Goal: Information Seeking & Learning: Learn about a topic

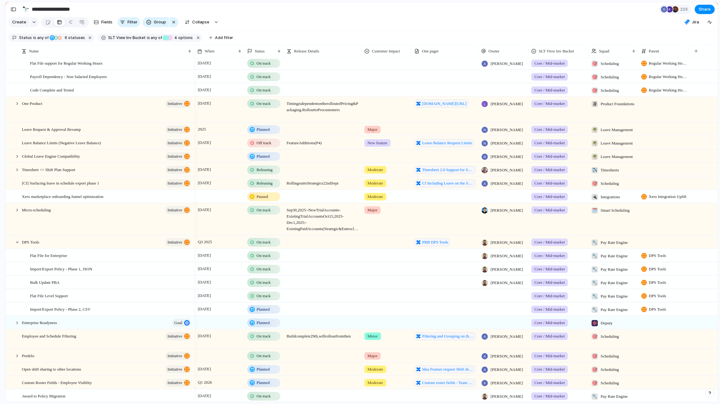
scroll to position [122, 0]
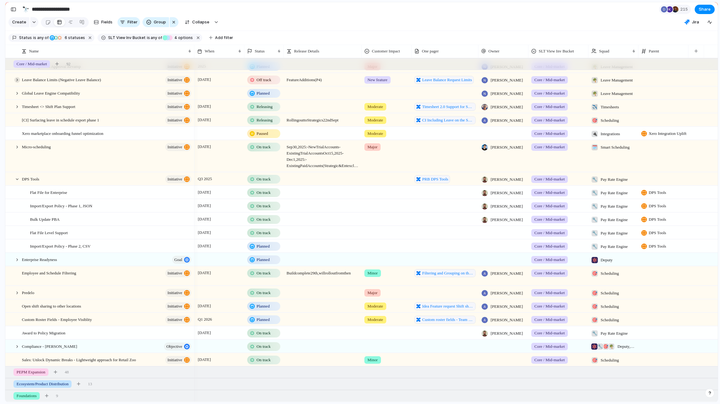
drag, startPoint x: 15, startPoint y: 180, endPoint x: 18, endPoint y: 149, distance: 31.1
click at [15, 179] on div at bounding box center [17, 180] width 6 height 6
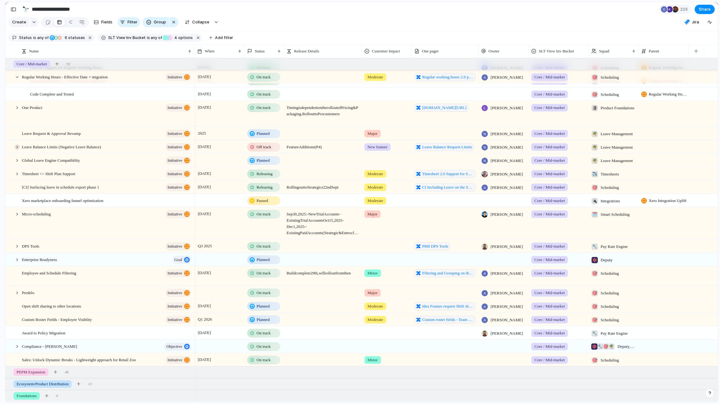
scroll to position [55, 0]
click at [11, 11] on div "button" at bounding box center [14, 9] width 6 height 4
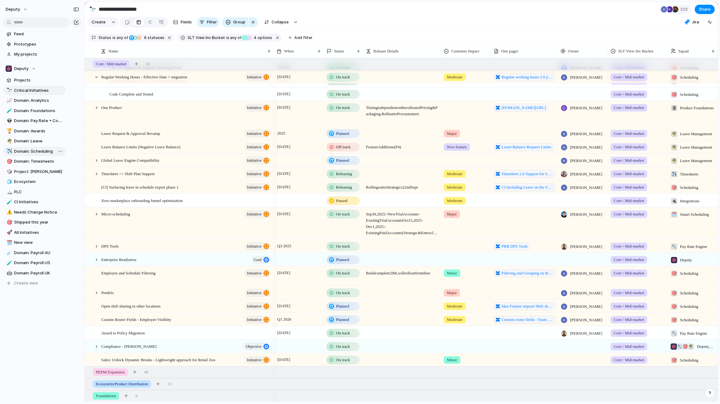
click at [45, 151] on span "Domain: Scheduling" at bounding box center [38, 151] width 49 height 6
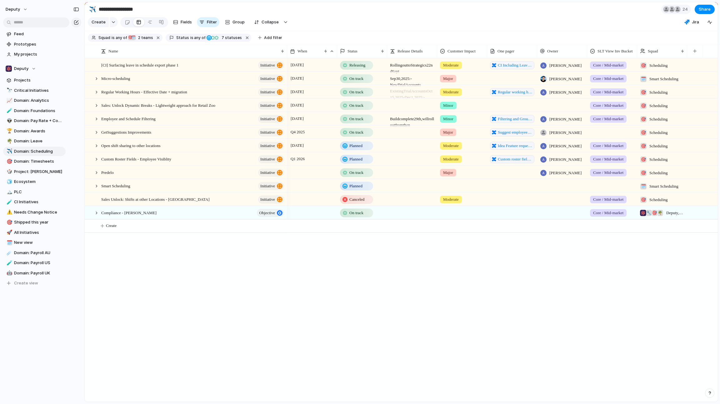
type input "**********"
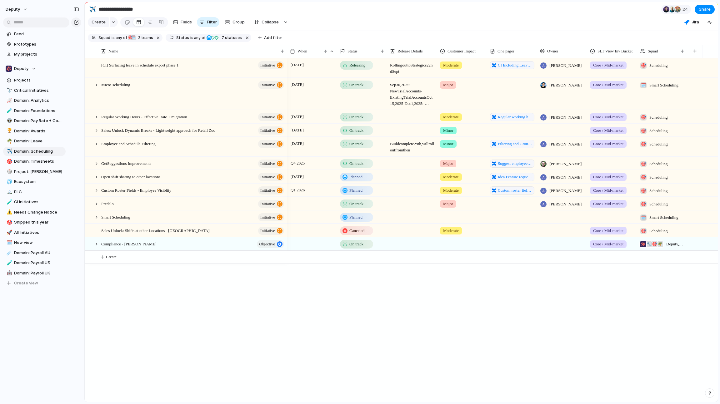
drag, startPoint x: 268, startPoint y: 320, endPoint x: 262, endPoint y: 313, distance: 9.1
click at [268, 231] on div "[CI] Surfacing leave in schedule export phase 1 initiative Micro-scheduling ini…" at bounding box center [401, 230] width 633 height 344
drag, startPoint x: 282, startPoint y: 351, endPoint x: 259, endPoint y: 321, distance: 37.2
click at [282, 231] on div "[CI] Surfacing leave in schedule export phase 1 initiative Micro-scheduling ini…" at bounding box center [401, 230] width 633 height 344
click at [96, 231] on div at bounding box center [97, 245] width 6 height 6
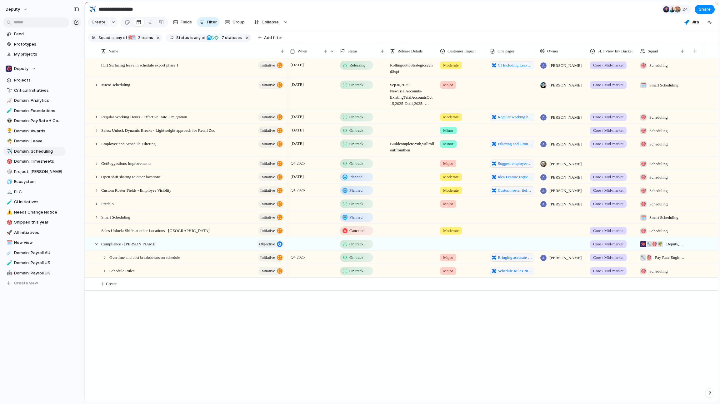
click at [196, 231] on div "[CI] Surfacing leave in schedule export phase 1 initiative Micro-scheduling ini…" at bounding box center [401, 230] width 633 height 344
click at [103, 231] on div at bounding box center [105, 271] width 6 height 6
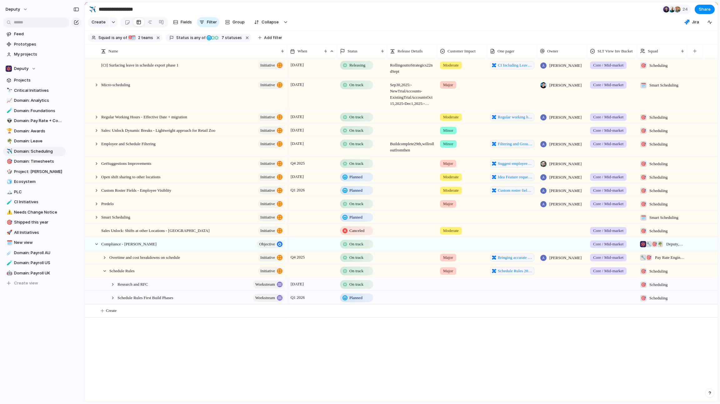
click at [109, 231] on div "Overtime and cost breakdowns on schedule initiative" at bounding box center [186, 257] width 202 height 13
drag, startPoint x: 105, startPoint y: 260, endPoint x: 266, endPoint y: 393, distance: 208.2
click at [105, 231] on div at bounding box center [105, 258] width 6 height 6
